Goal: Task Accomplishment & Management: Manage account settings

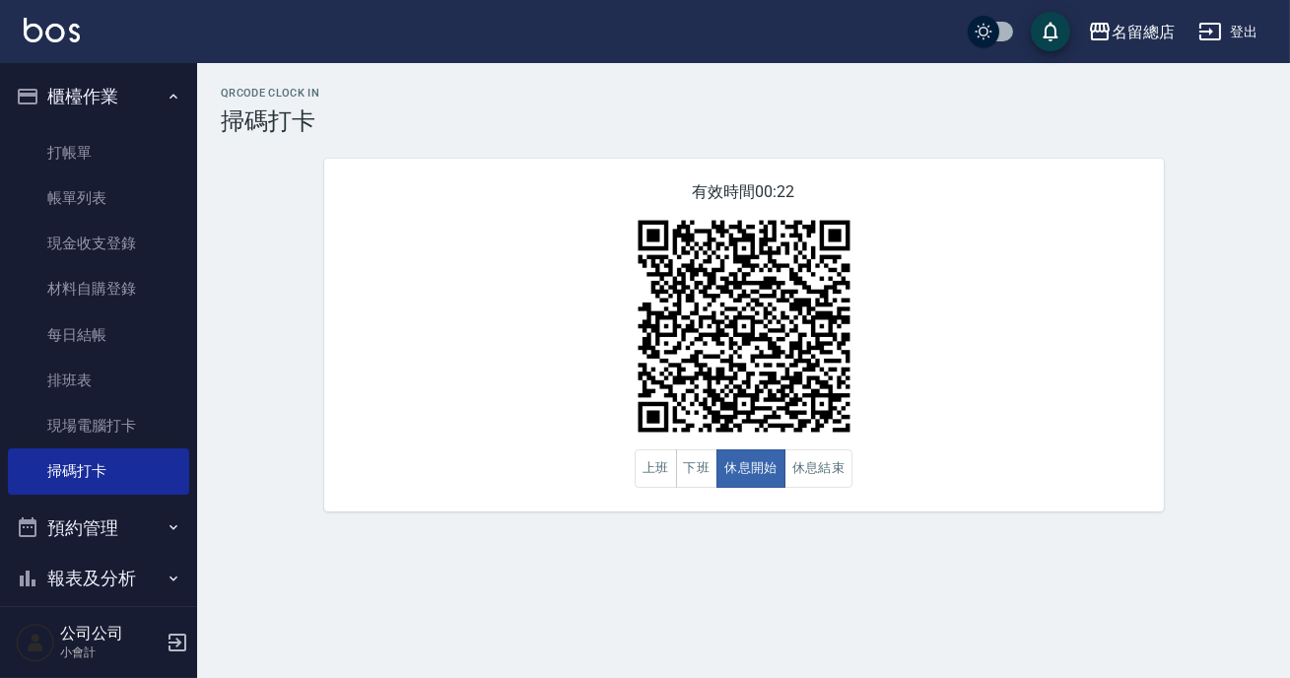
click at [906, 313] on div "有效時間 00:22 上班 下班 休息開始 休息結束" at bounding box center [744, 335] width 840 height 353
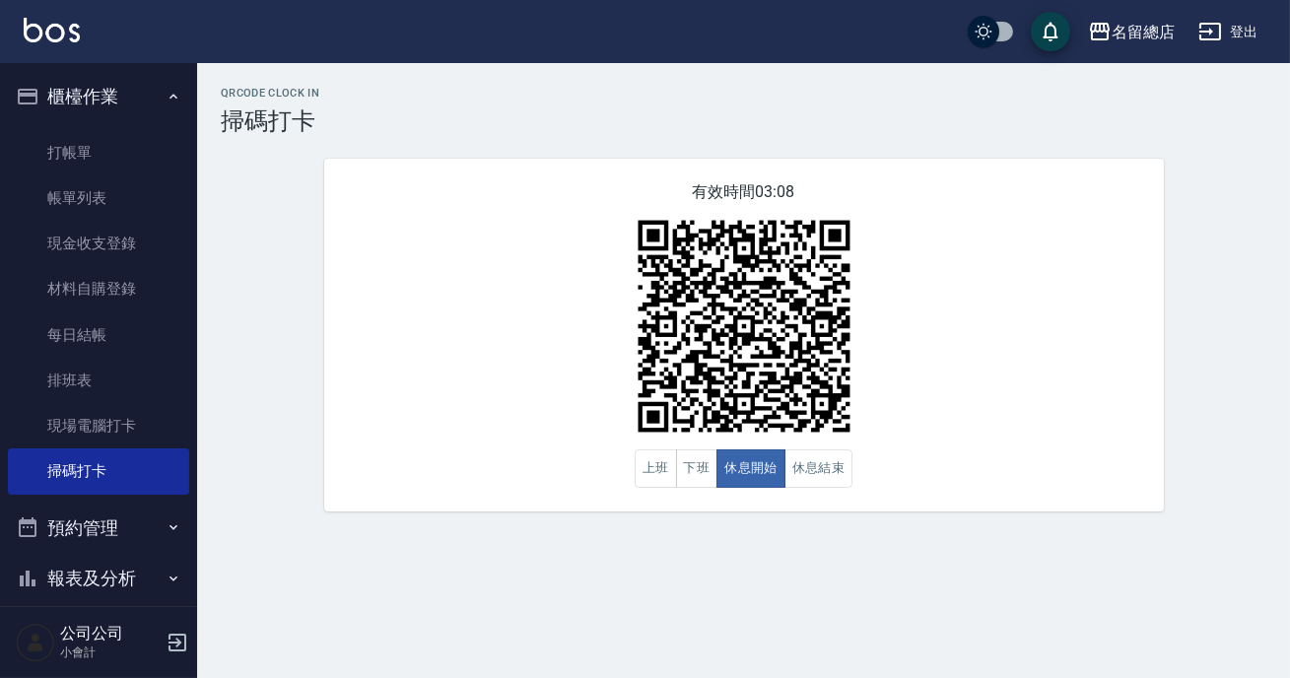
drag, startPoint x: 906, startPoint y: 313, endPoint x: 897, endPoint y: 288, distance: 27.1
click at [897, 313] on div "有效時間 03:08 上班 下班 休息開始 休息結束" at bounding box center [744, 335] width 840 height 353
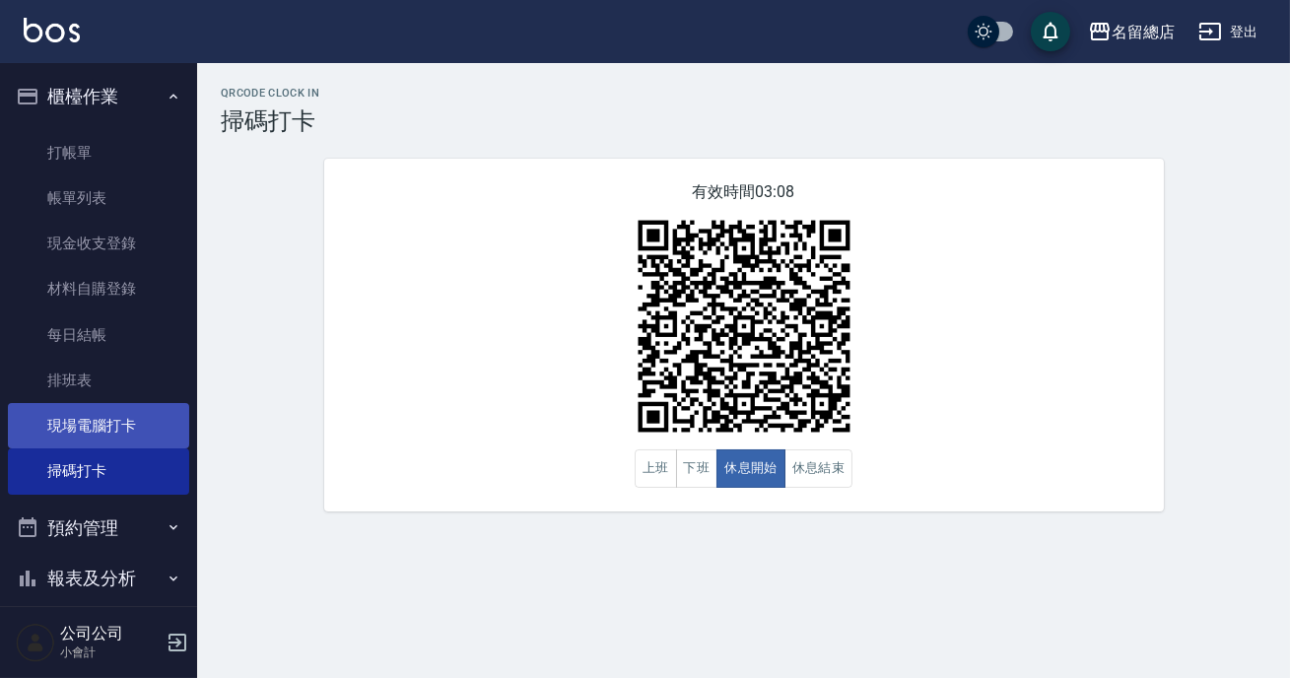
scroll to position [172, 0]
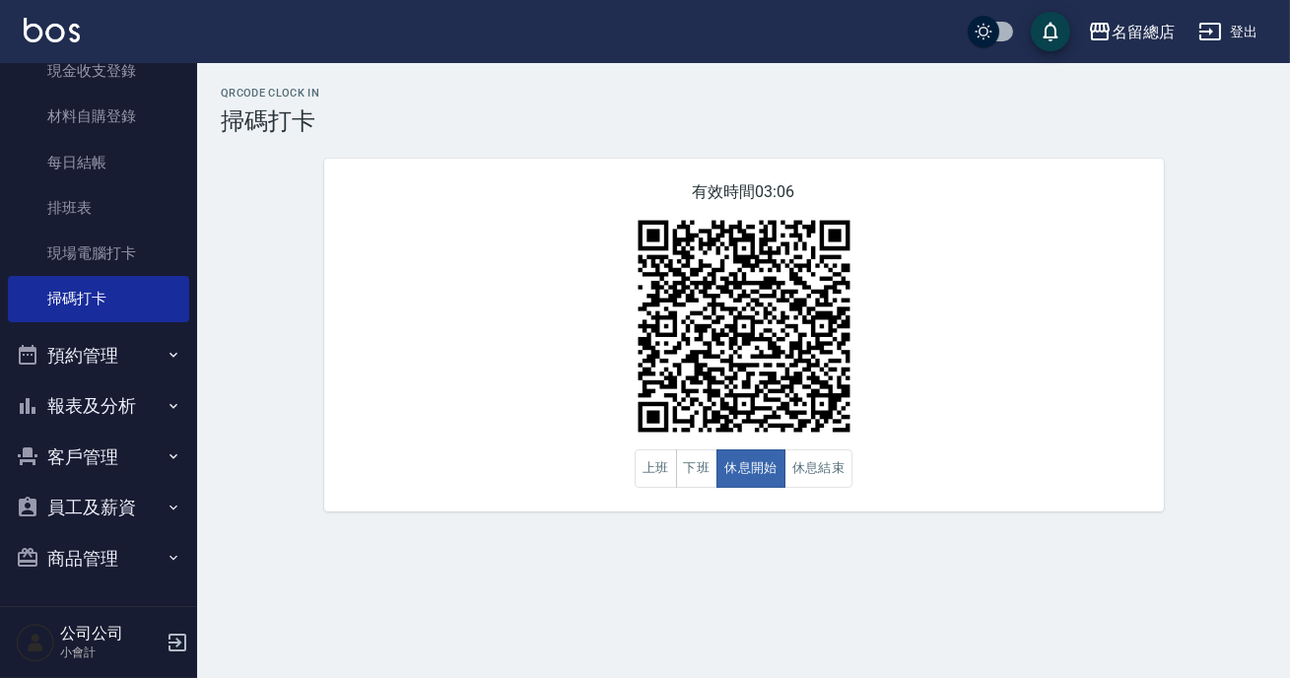
click at [92, 493] on button "員工及薪資" at bounding box center [98, 507] width 181 height 51
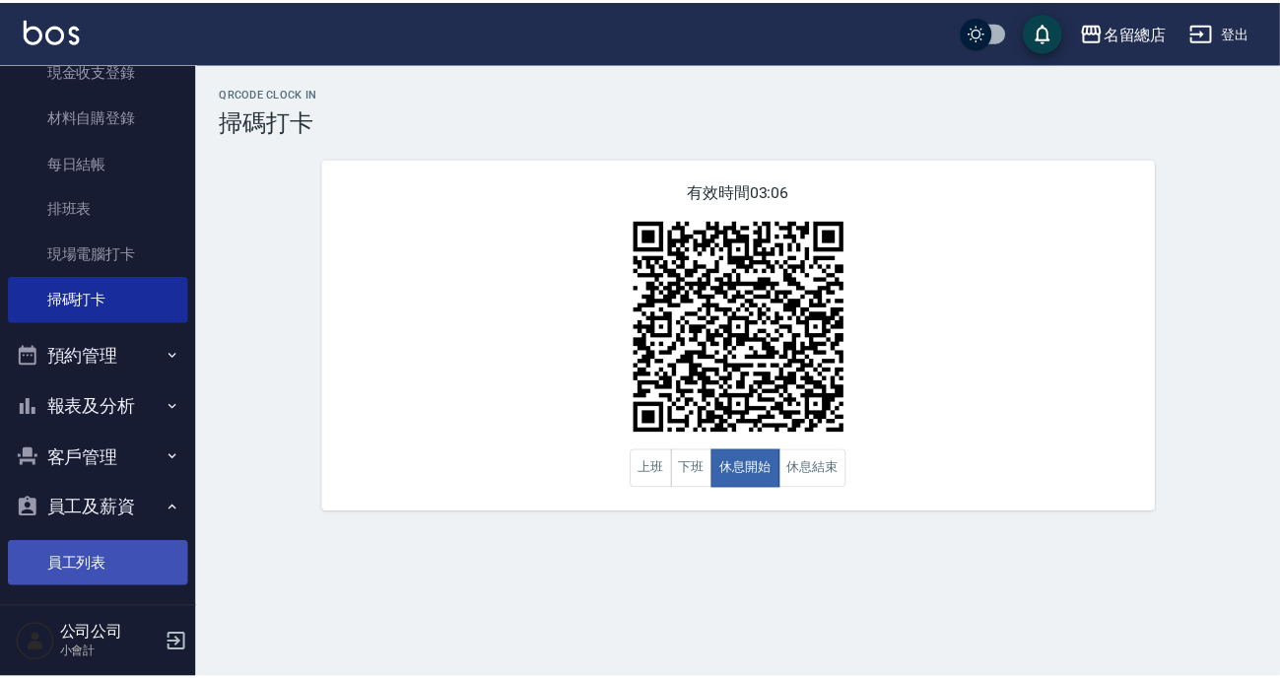
scroll to position [234, 0]
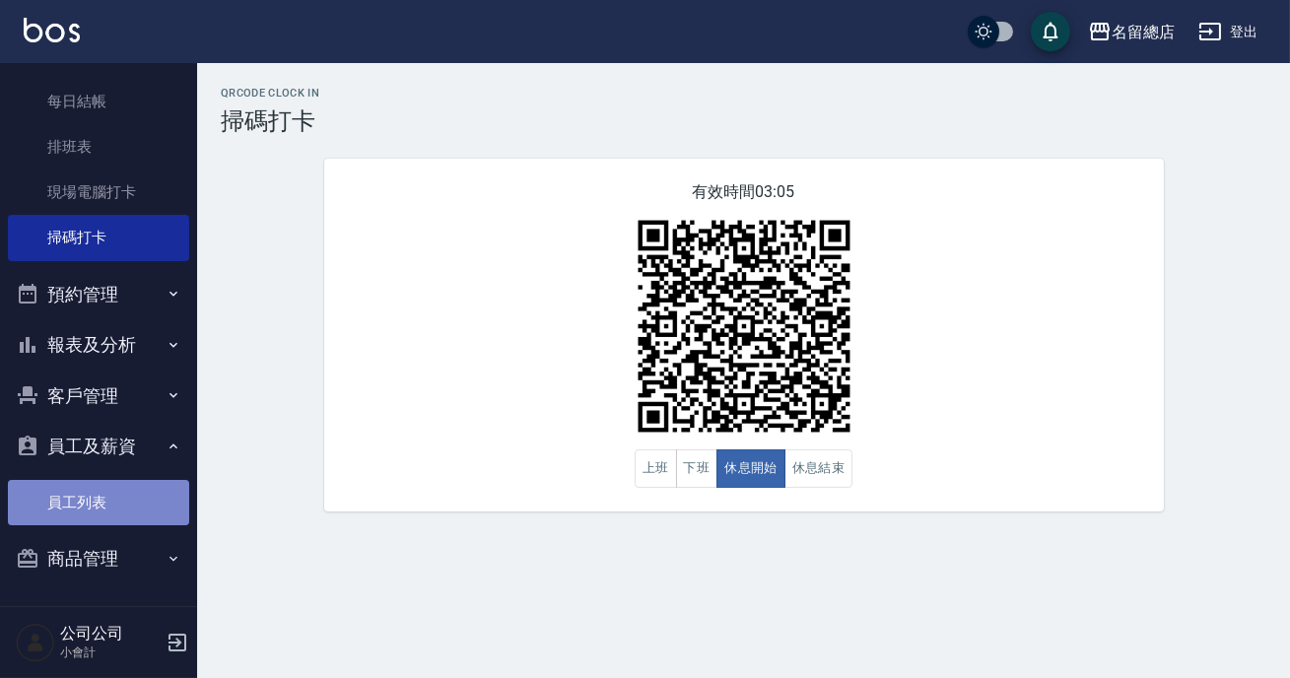
click at [158, 507] on link "員工列表" at bounding box center [98, 502] width 181 height 45
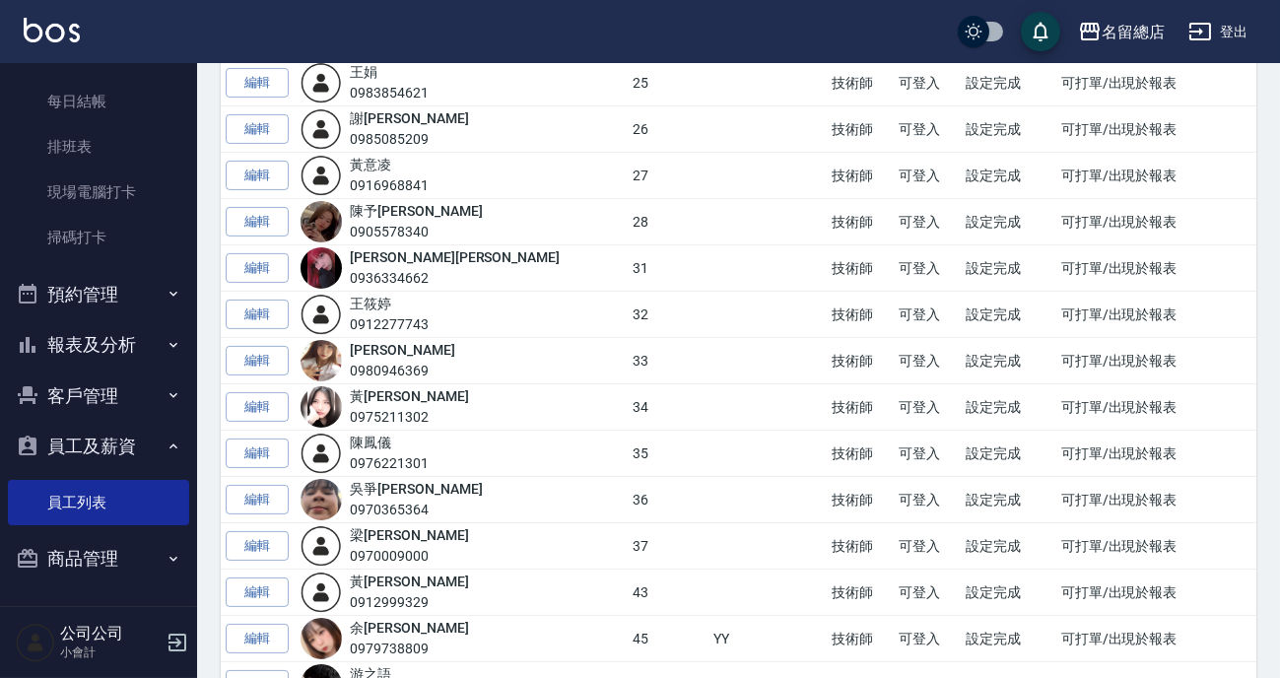
scroll to position [1254, 0]
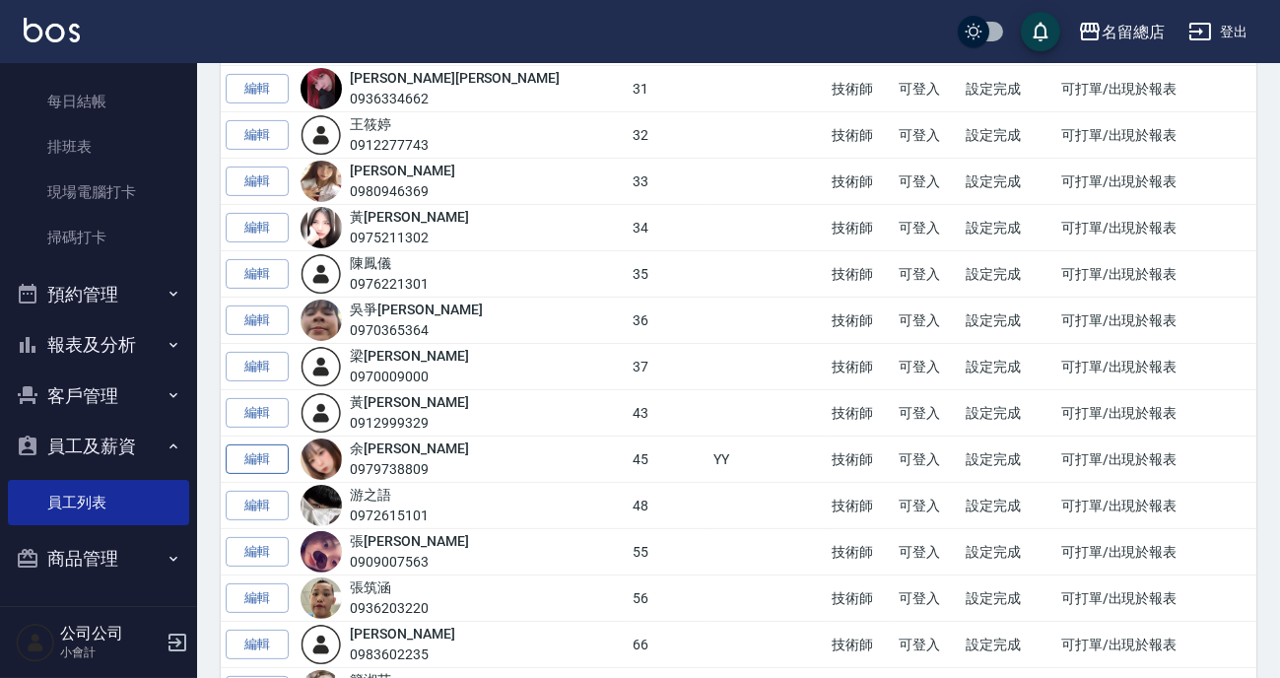
click at [285, 459] on link "編輯" at bounding box center [257, 459] width 63 height 31
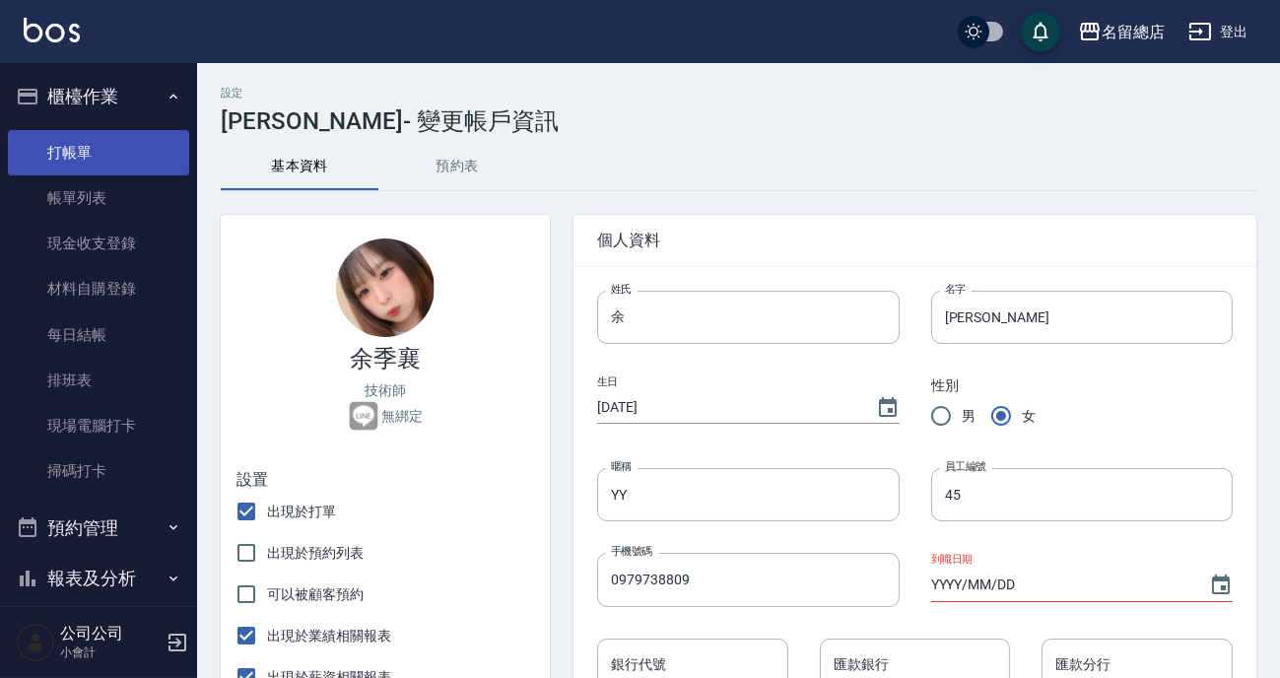
click at [34, 153] on link "打帳單" at bounding box center [98, 152] width 181 height 45
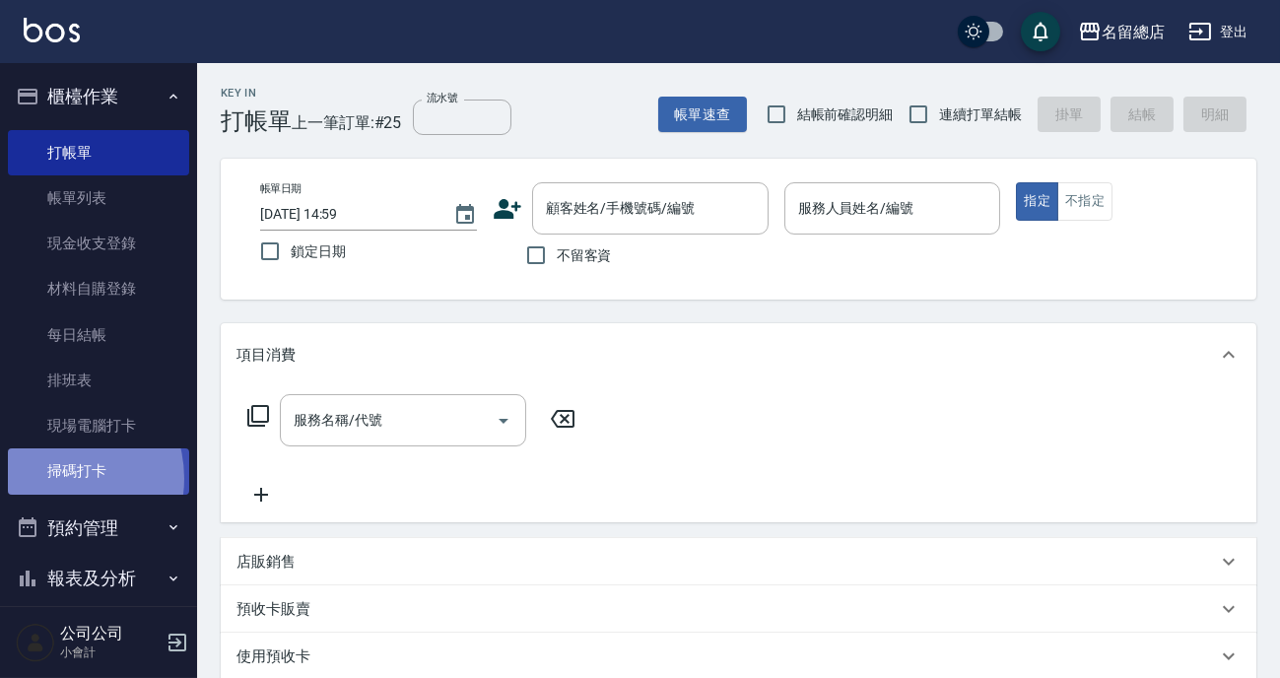
click at [53, 478] on link "掃碼打卡" at bounding box center [98, 470] width 181 height 45
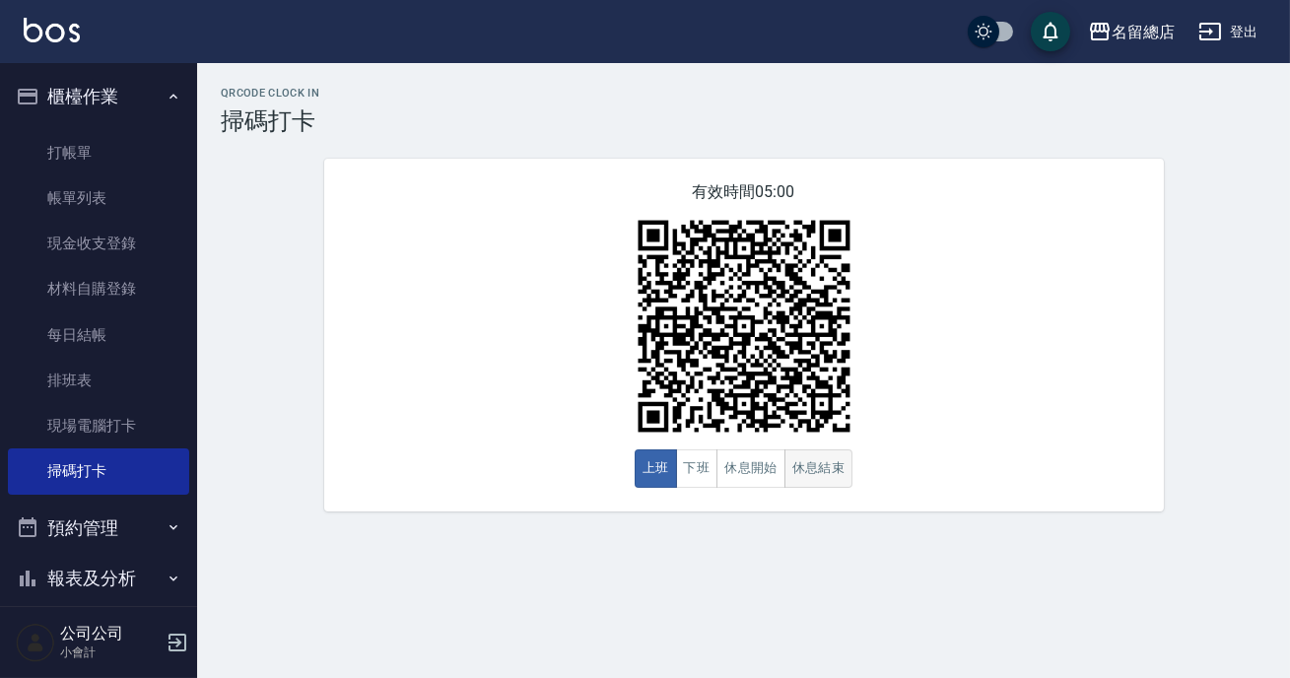
click at [838, 485] on button "休息結束" at bounding box center [818, 468] width 69 height 38
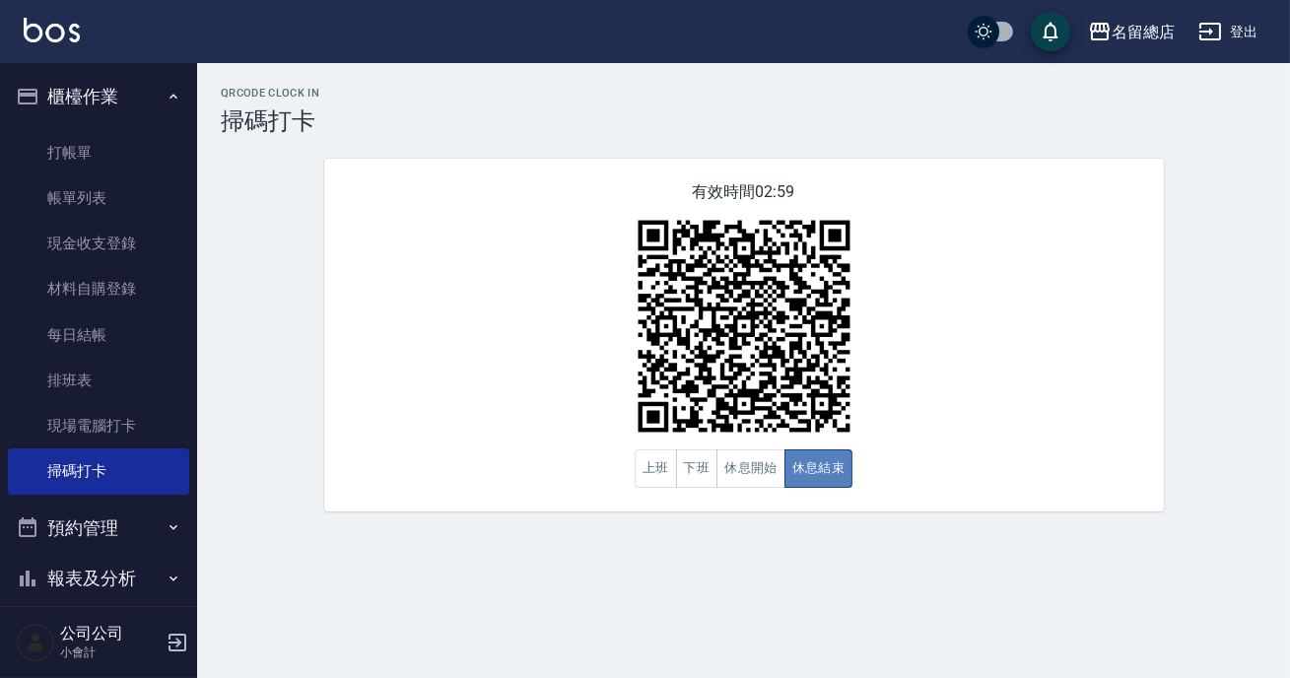
click at [812, 484] on button "休息結束" at bounding box center [818, 468] width 69 height 38
click at [725, 460] on button "休息開始" at bounding box center [750, 468] width 69 height 38
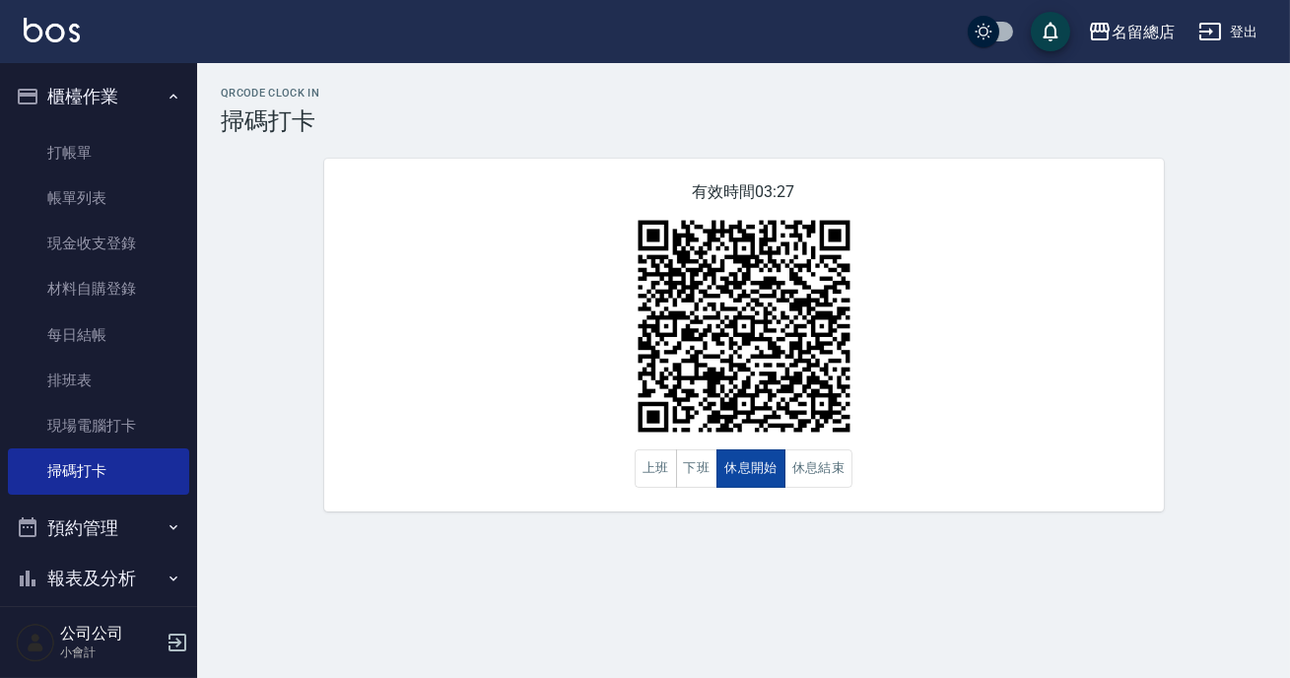
drag, startPoint x: 729, startPoint y: 459, endPoint x: 779, endPoint y: 461, distance: 49.3
click at [746, 458] on button "休息開始" at bounding box center [750, 468] width 69 height 38
click at [809, 488] on div "有效時間 03:27 上班 下班 休息開始 休息結束" at bounding box center [744, 335] width 840 height 353
click at [809, 480] on button "休息結束" at bounding box center [818, 468] width 69 height 38
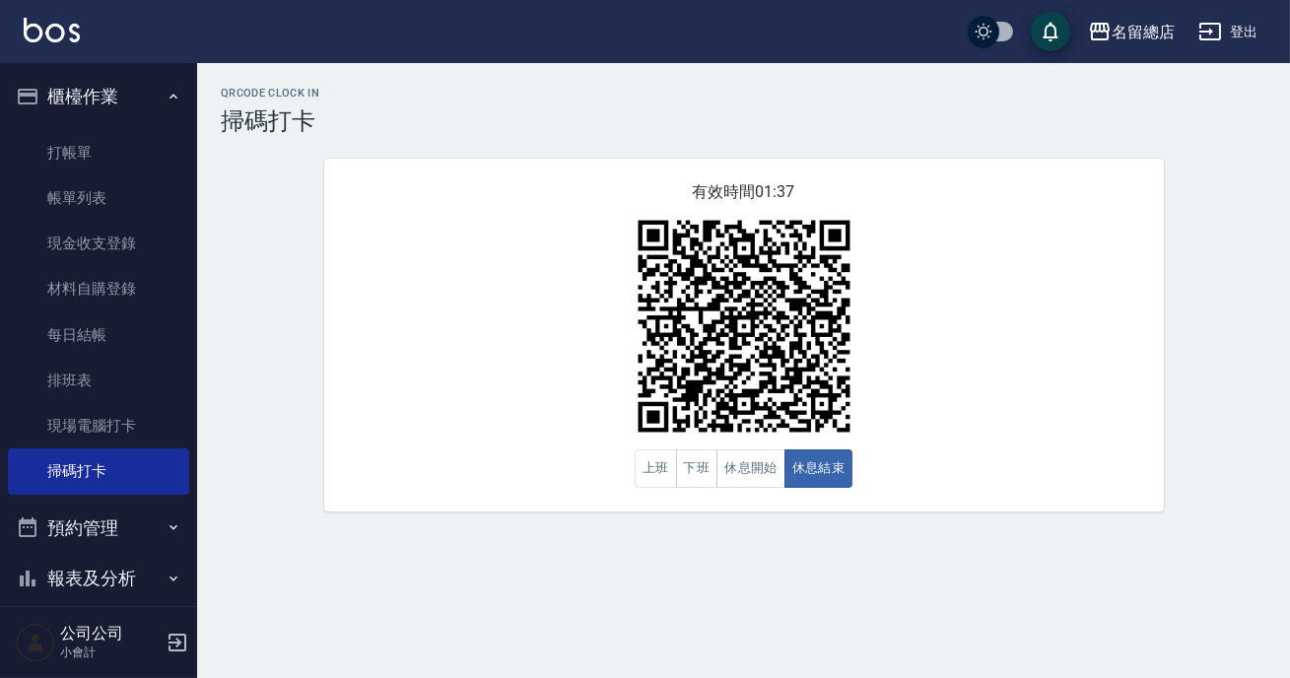
drag, startPoint x: 586, startPoint y: 631, endPoint x: 943, endPoint y: 502, distance: 379.4
click at [943, 502] on div "有效時間 01:37 上班 下班 休息開始 休息結束" at bounding box center [744, 335] width 840 height 353
click at [749, 461] on button "休息開始" at bounding box center [750, 468] width 69 height 38
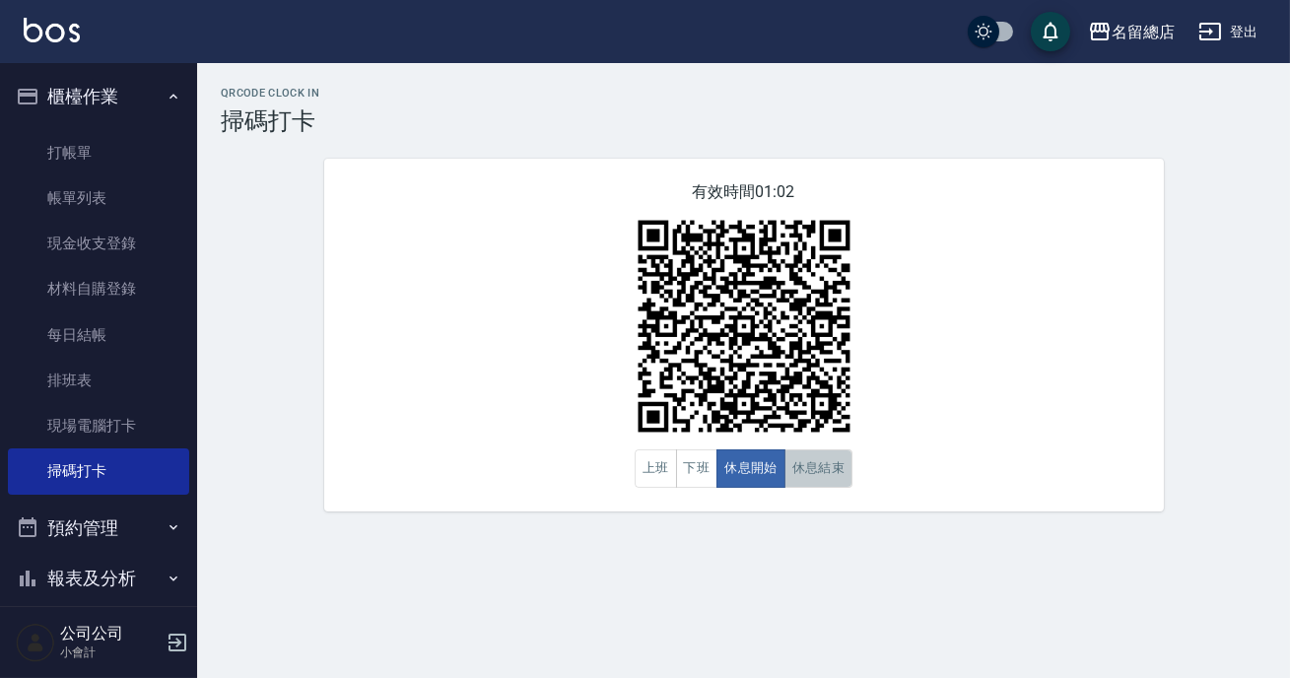
drag, startPoint x: 665, startPoint y: 462, endPoint x: 812, endPoint y: 485, distance: 148.6
click at [812, 485] on button "休息結束" at bounding box center [818, 468] width 69 height 38
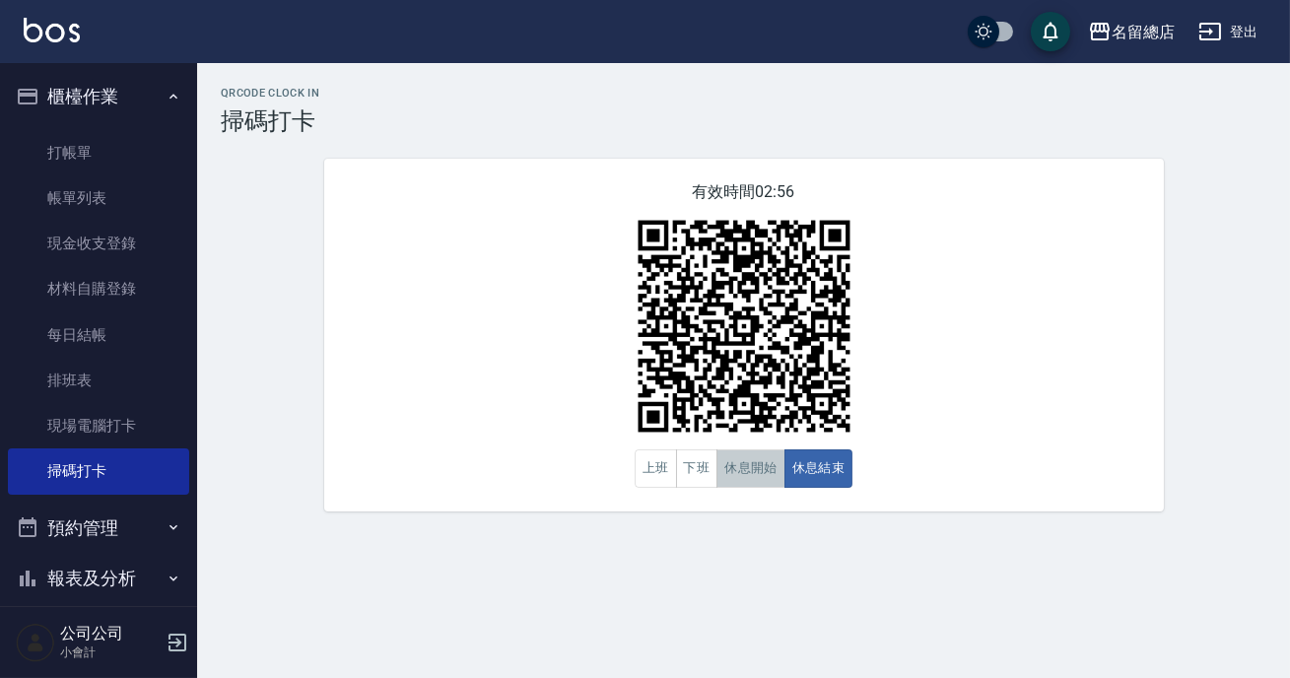
click at [766, 473] on button "休息開始" at bounding box center [750, 468] width 69 height 38
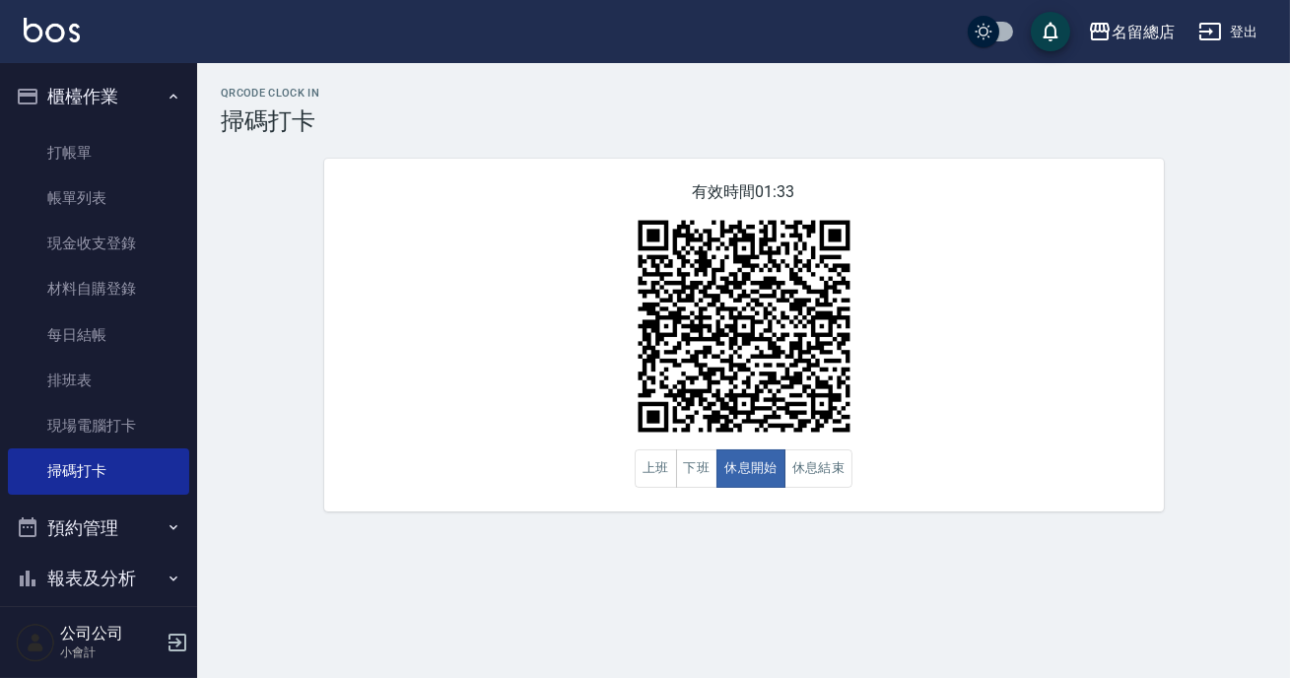
click at [926, 369] on div "有效時間 01:33 上班 下班 休息開始 休息結束" at bounding box center [744, 335] width 840 height 353
click at [802, 467] on button "休息結束" at bounding box center [818, 468] width 69 height 38
